Goal: Find specific page/section: Find specific page/section

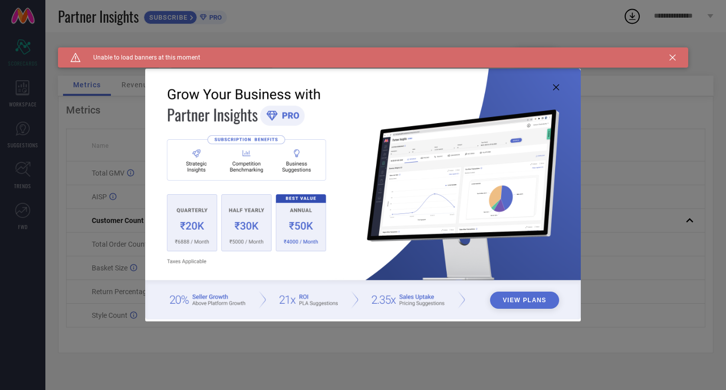
click at [554, 86] on icon at bounding box center [556, 87] width 6 height 6
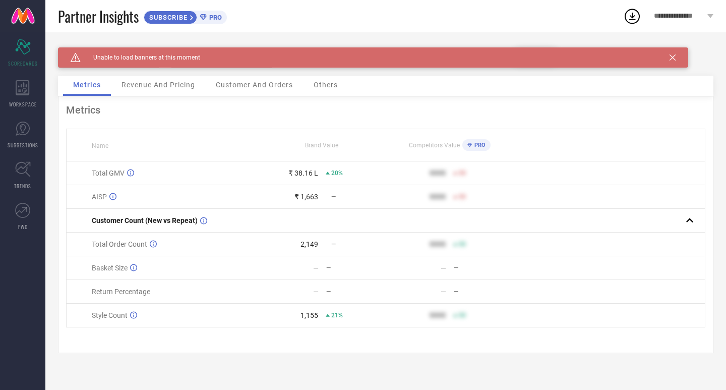
click at [675, 58] on icon at bounding box center [672, 57] width 6 height 6
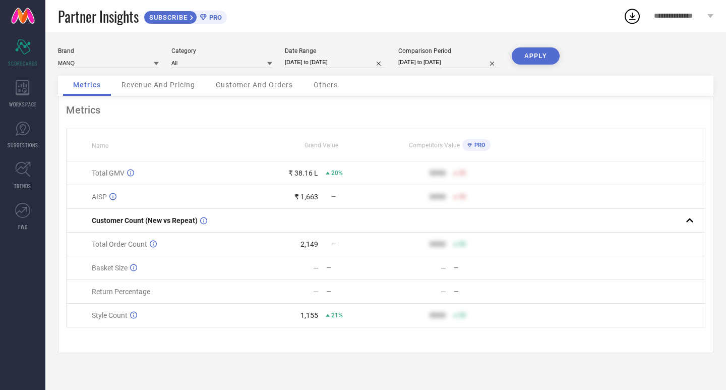
select select "8"
select select "2025"
select select "9"
select select "2025"
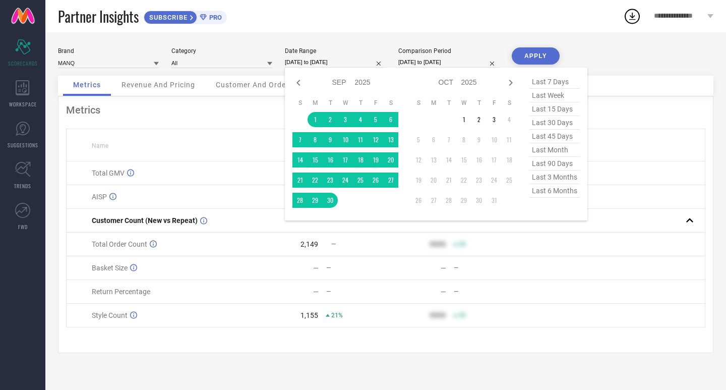
click at [343, 66] on input "[DATE] to [DATE]" at bounding box center [335, 62] width 101 height 11
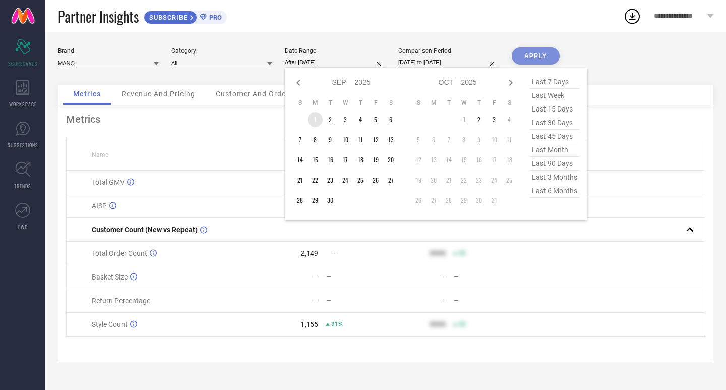
click at [315, 120] on td "1" at bounding box center [314, 119] width 15 height 15
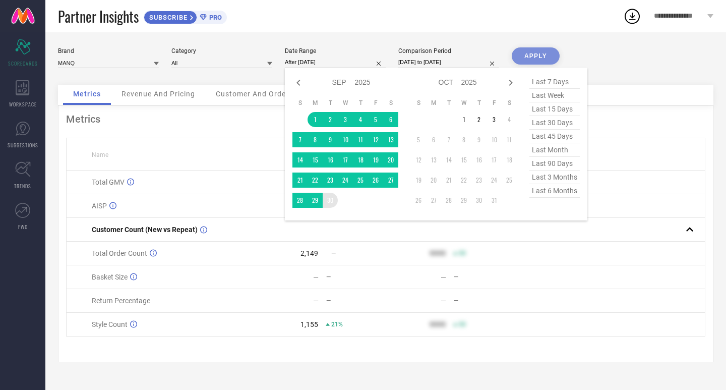
type input "[DATE] to [DATE]"
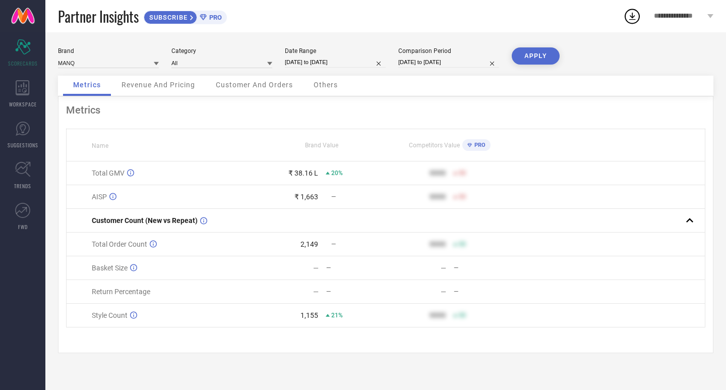
click at [535, 59] on button "APPLY" at bounding box center [536, 55] width 48 height 17
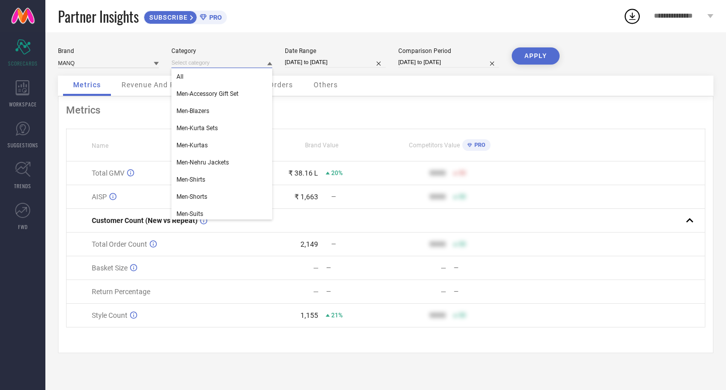
click at [239, 64] on input at bounding box center [221, 62] width 101 height 11
click at [222, 111] on div "Men-Blazers" at bounding box center [221, 110] width 101 height 17
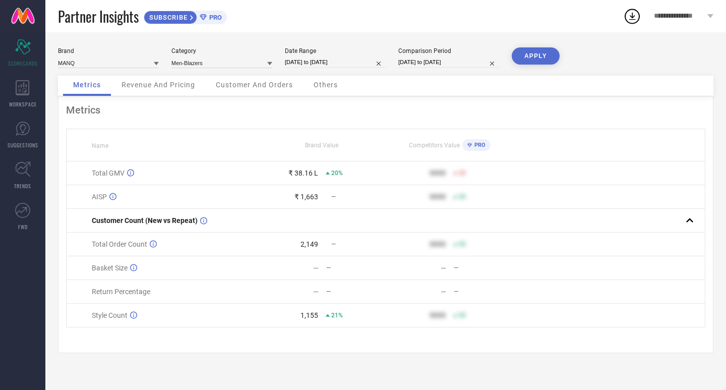
click at [526, 60] on button "APPLY" at bounding box center [536, 55] width 48 height 17
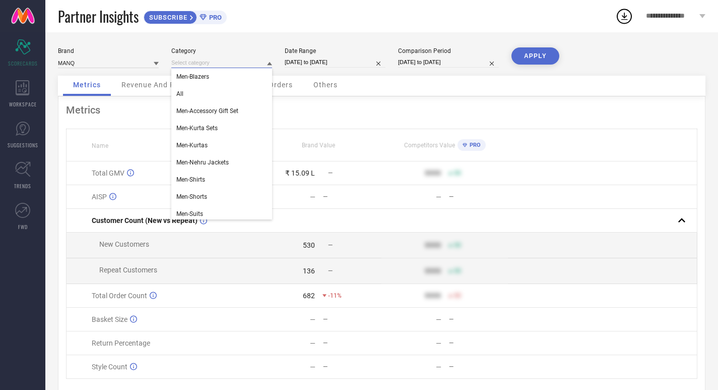
click at [228, 67] on input at bounding box center [221, 62] width 101 height 11
click at [204, 131] on span "Men-Kurta Sets" at bounding box center [196, 127] width 41 height 7
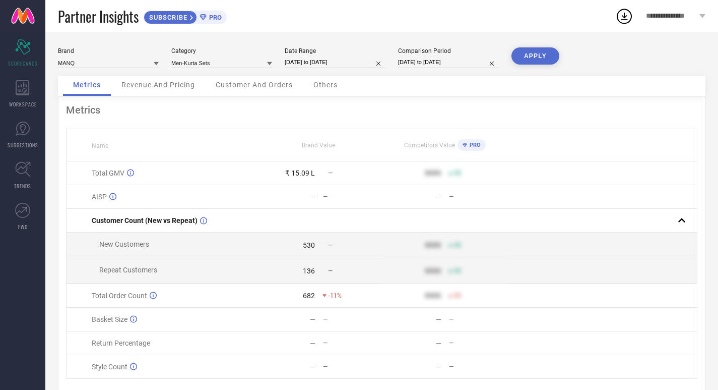
click at [543, 58] on button "APPLY" at bounding box center [536, 55] width 48 height 17
click at [203, 66] on input at bounding box center [221, 62] width 101 height 11
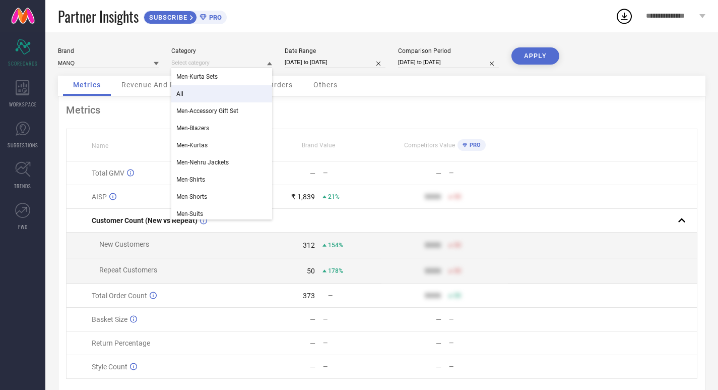
click at [198, 95] on div "All" at bounding box center [221, 93] width 101 height 17
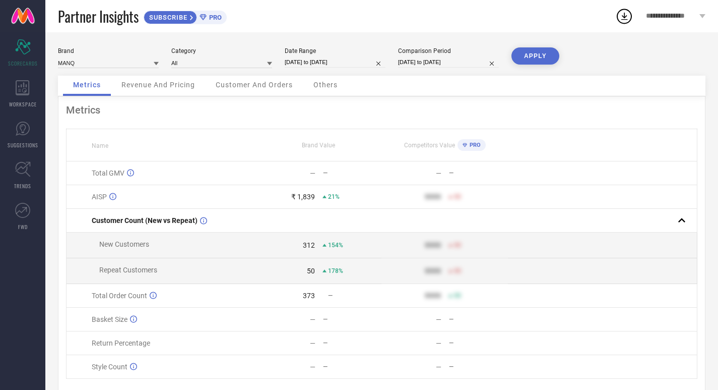
click at [547, 52] on button "APPLY" at bounding box center [536, 55] width 48 height 17
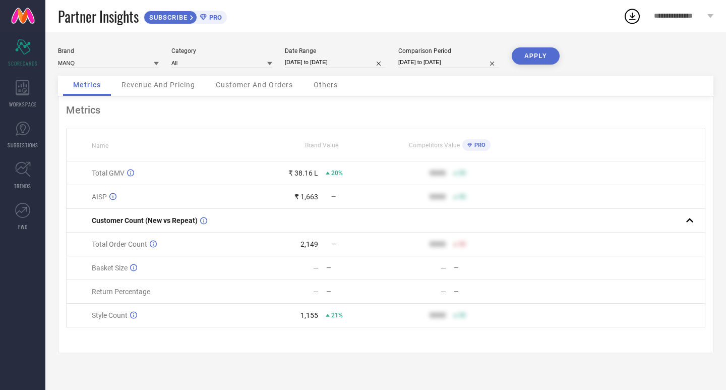
select select "8"
select select "2025"
select select "9"
select select "2025"
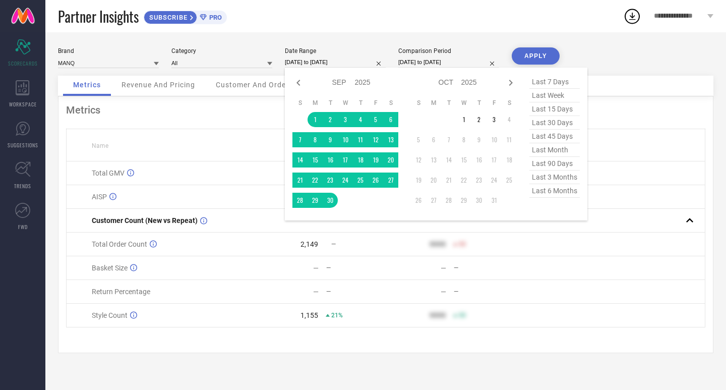
click at [309, 63] on input "[DATE] to [DATE]" at bounding box center [335, 62] width 101 height 11
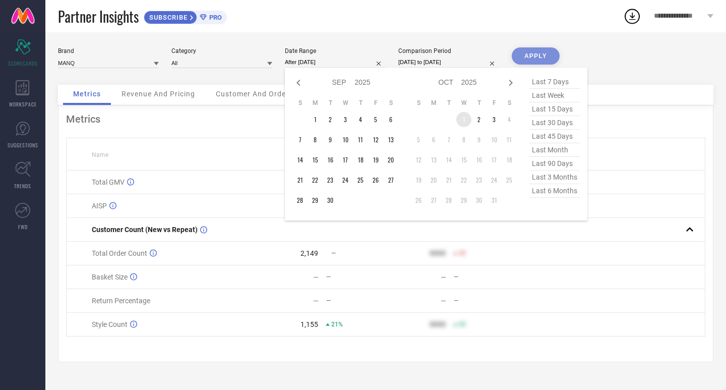
click at [460, 119] on td "1" at bounding box center [463, 119] width 15 height 15
type input "[DATE] to [DATE]"
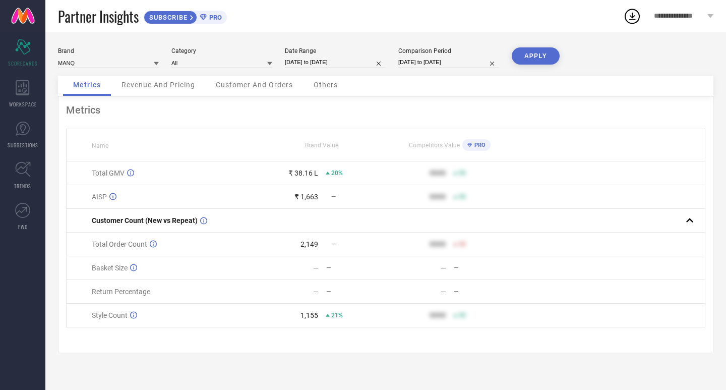
select select "8"
select select "2024"
select select "9"
select select "2024"
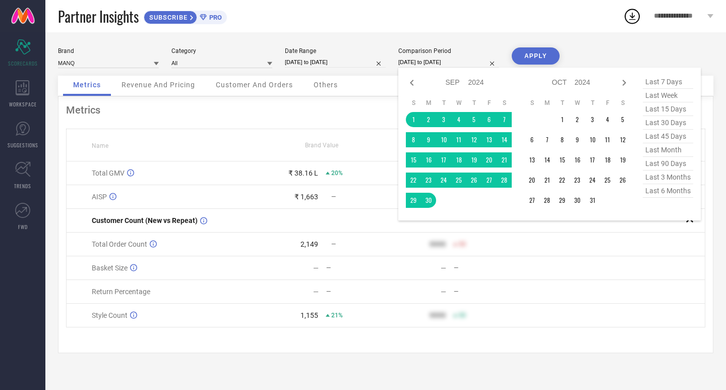
click at [454, 62] on input "[DATE] to [DATE]" at bounding box center [448, 62] width 101 height 11
click at [559, 121] on td "1" at bounding box center [561, 119] width 15 height 15
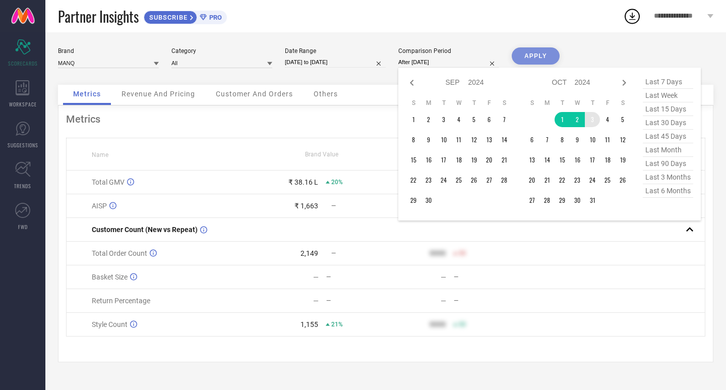
type input "[DATE] to [DATE]"
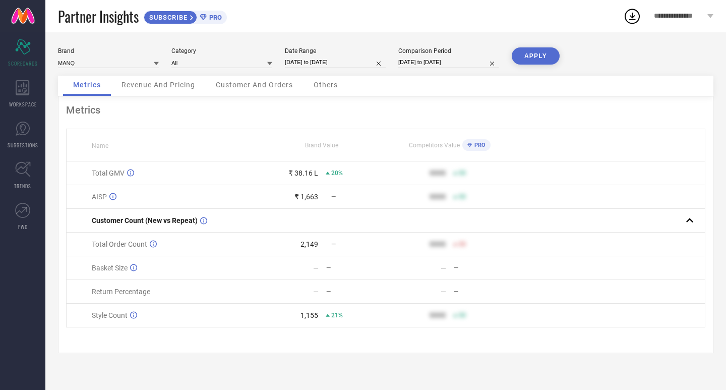
click at [533, 59] on button "APPLY" at bounding box center [536, 55] width 48 height 17
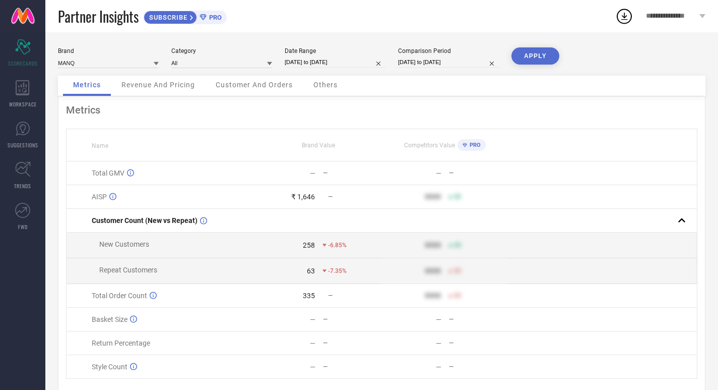
click at [533, 59] on button "APPLY" at bounding box center [536, 55] width 48 height 17
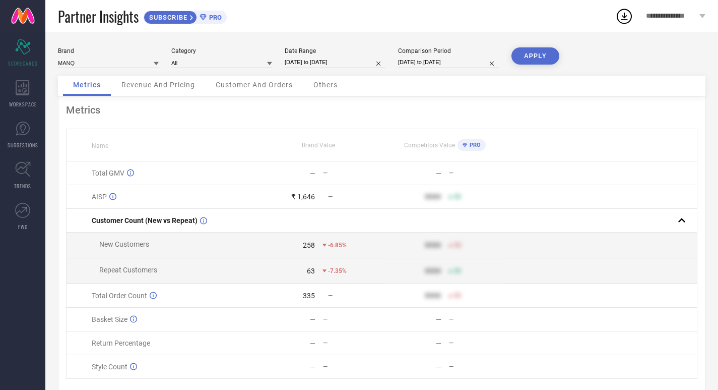
click at [533, 59] on button "APPLY" at bounding box center [536, 55] width 48 height 17
click at [210, 59] on input at bounding box center [221, 62] width 101 height 11
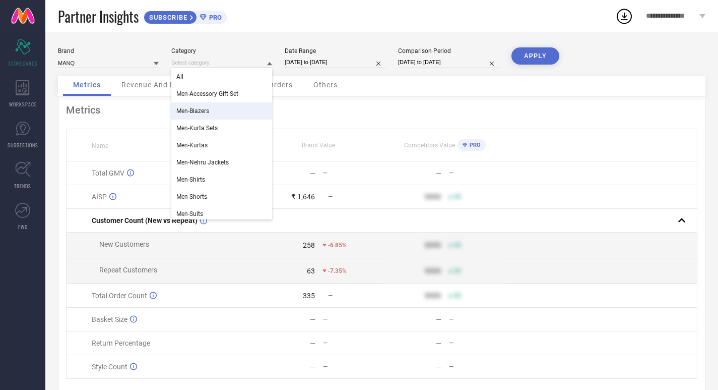
click at [209, 108] on span "Men-Blazers" at bounding box center [192, 110] width 33 height 7
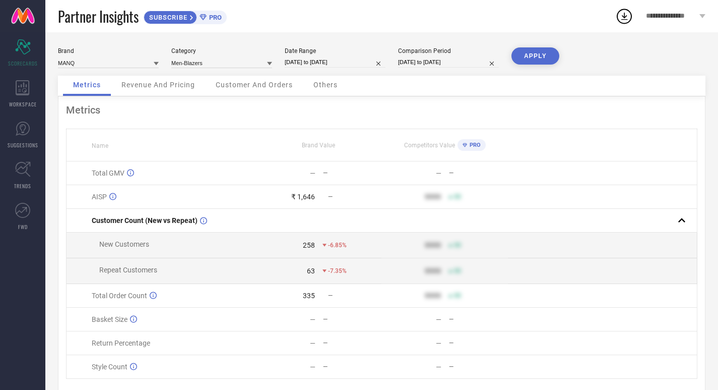
click at [531, 59] on button "APPLY" at bounding box center [536, 55] width 48 height 17
click at [182, 66] on input at bounding box center [221, 62] width 101 height 11
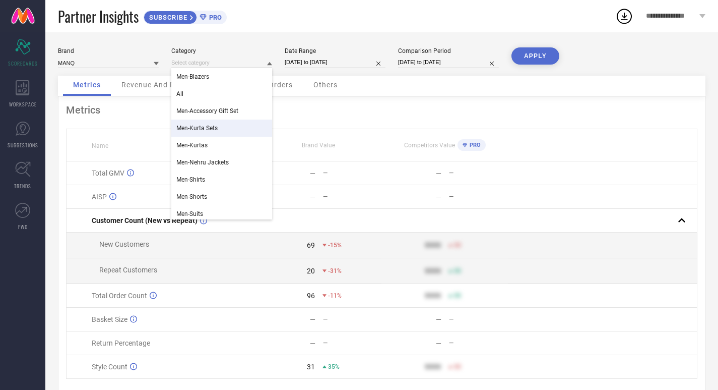
click at [199, 127] on span "Men-Kurta Sets" at bounding box center [196, 127] width 41 height 7
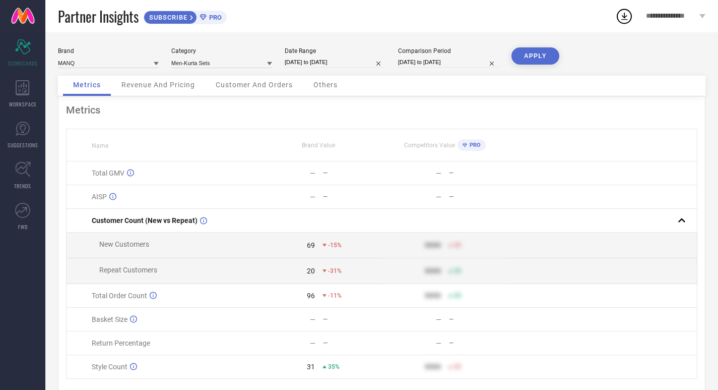
click at [544, 50] on button "APPLY" at bounding box center [536, 55] width 48 height 17
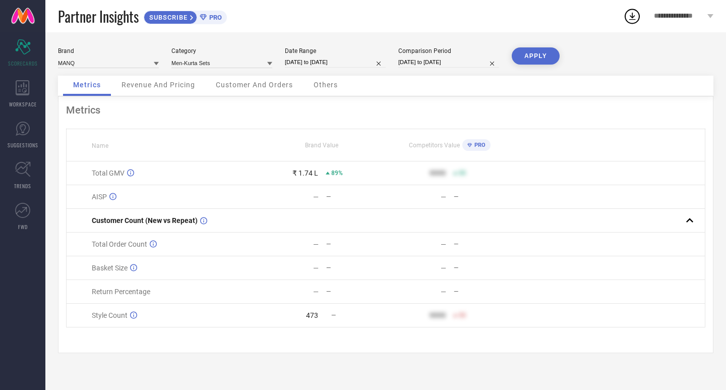
click at [191, 57] on div "Men-Kurta Sets" at bounding box center [221, 62] width 101 height 11
click at [191, 67] on input at bounding box center [221, 62] width 101 height 11
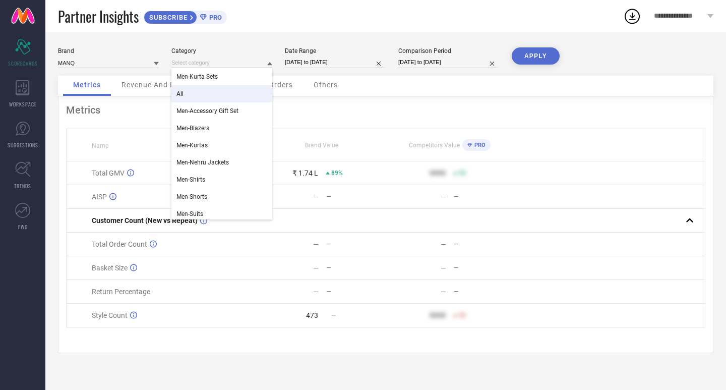
click at [190, 92] on div "All" at bounding box center [221, 93] width 101 height 17
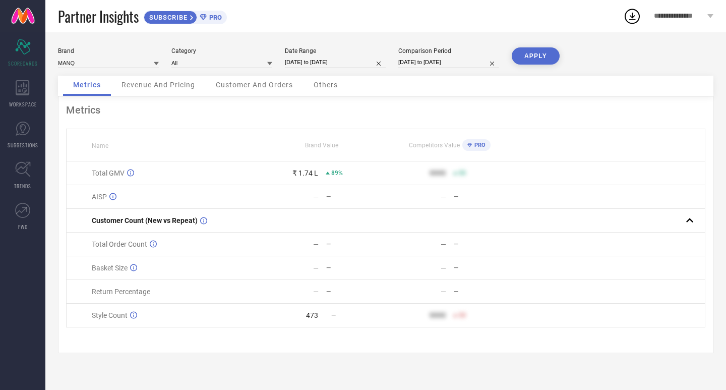
click at [541, 61] on button "APPLY" at bounding box center [536, 55] width 48 height 17
